Goal: Find specific page/section: Find specific page/section

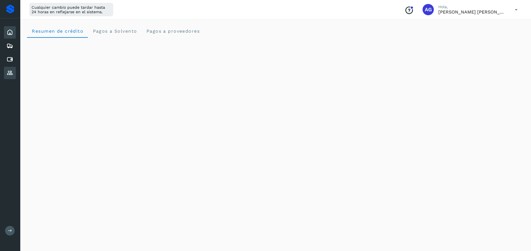
click at [11, 73] on icon at bounding box center [9, 73] width 7 height 7
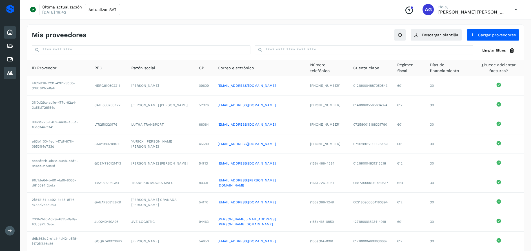
click at [10, 34] on icon at bounding box center [9, 32] width 7 height 7
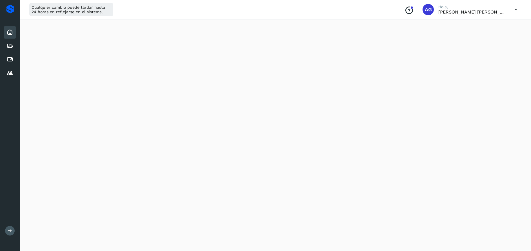
scroll to position [39, 0]
click at [8, 62] on icon at bounding box center [9, 59] width 7 height 7
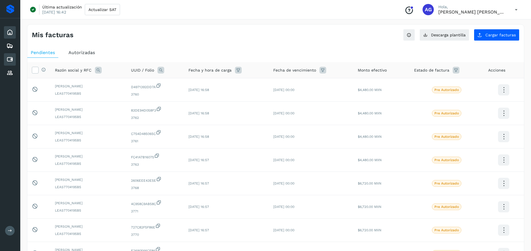
click at [12, 29] on icon at bounding box center [9, 32] width 7 height 7
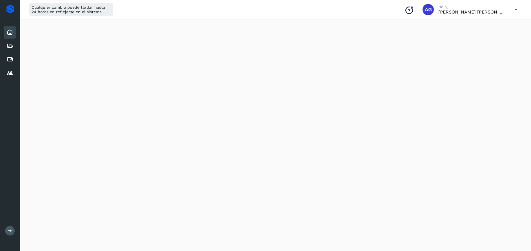
scroll to position [183, 0]
